Goal: Find specific page/section: Find specific page/section

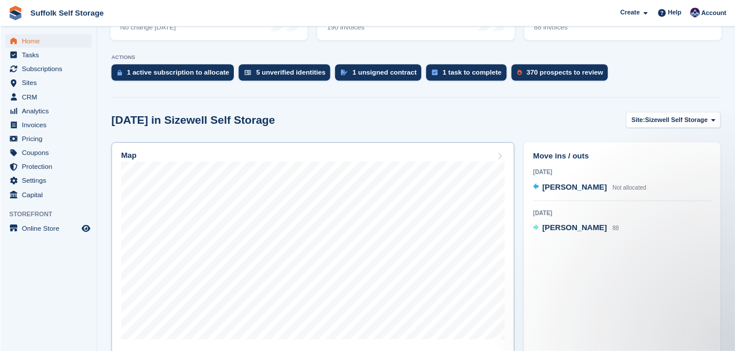
scroll to position [231, 0]
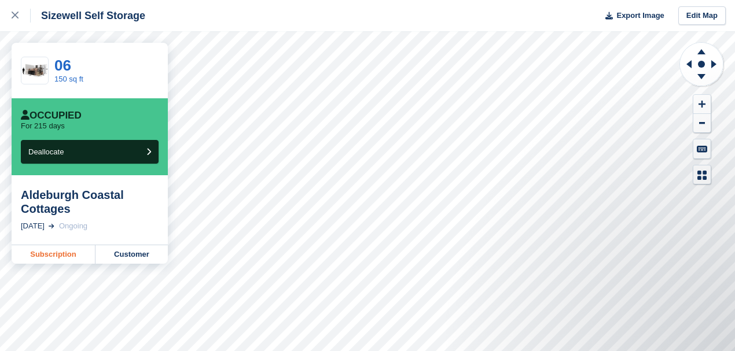
click at [58, 257] on link "Subscription" at bounding box center [54, 254] width 84 height 19
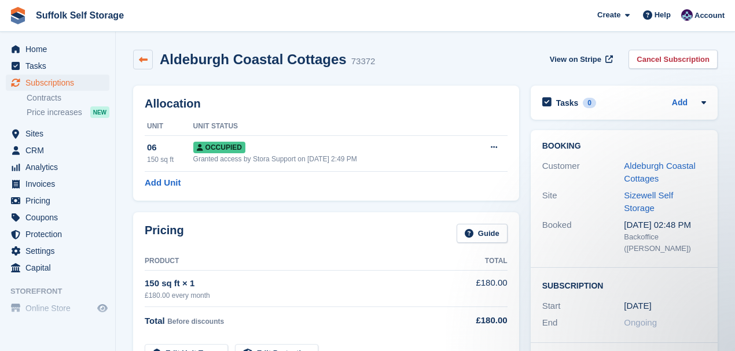
click at [136, 58] on link at bounding box center [143, 60] width 20 height 20
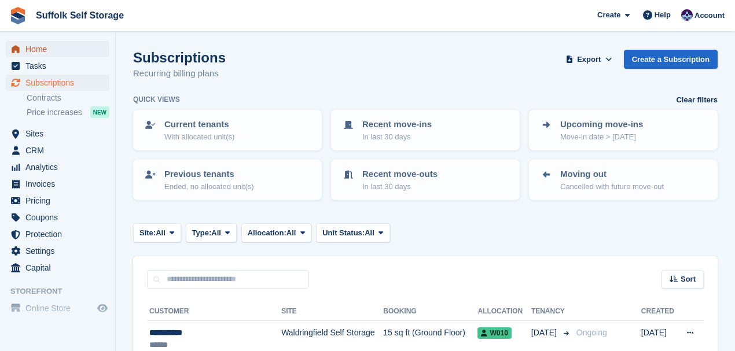
click at [39, 51] on span "Home" at bounding box center [59, 49] width 69 height 16
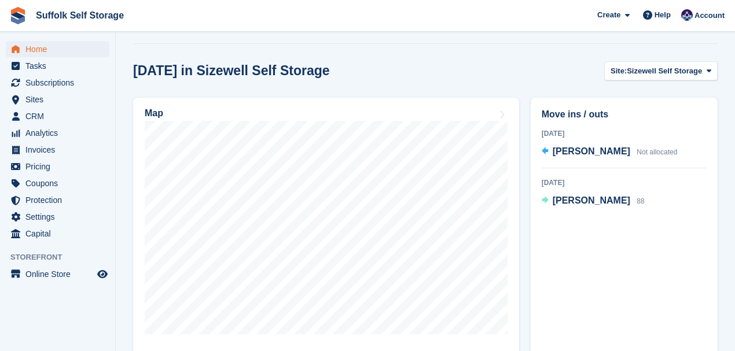
scroll to position [308, 0]
